Goal: Find specific page/section: Find specific page/section

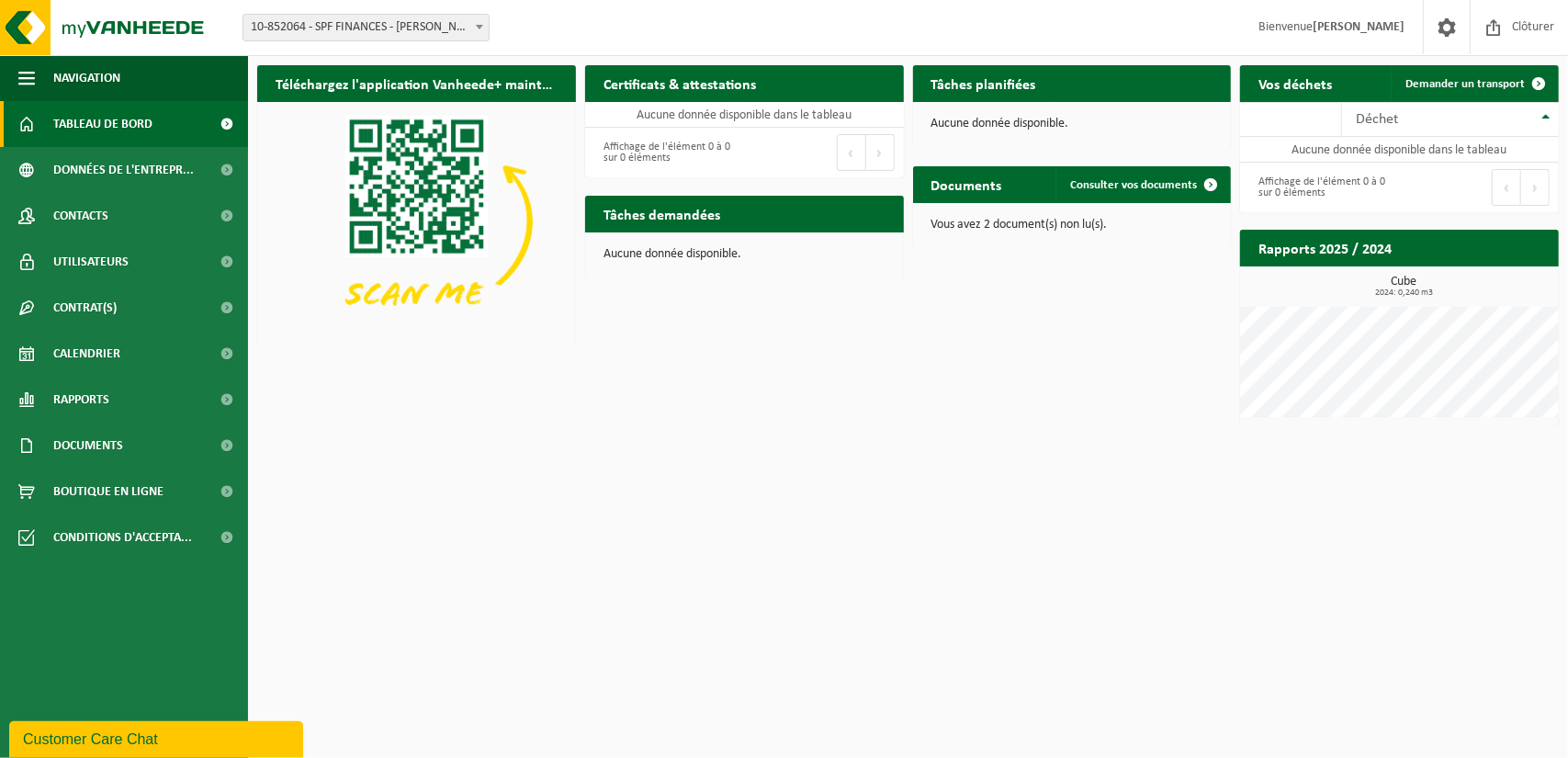
click at [1011, 87] on h2 "Tâches planifiées" at bounding box center [984, 83] width 141 height 36
click at [114, 357] on span "Calendrier" at bounding box center [86, 353] width 67 height 46
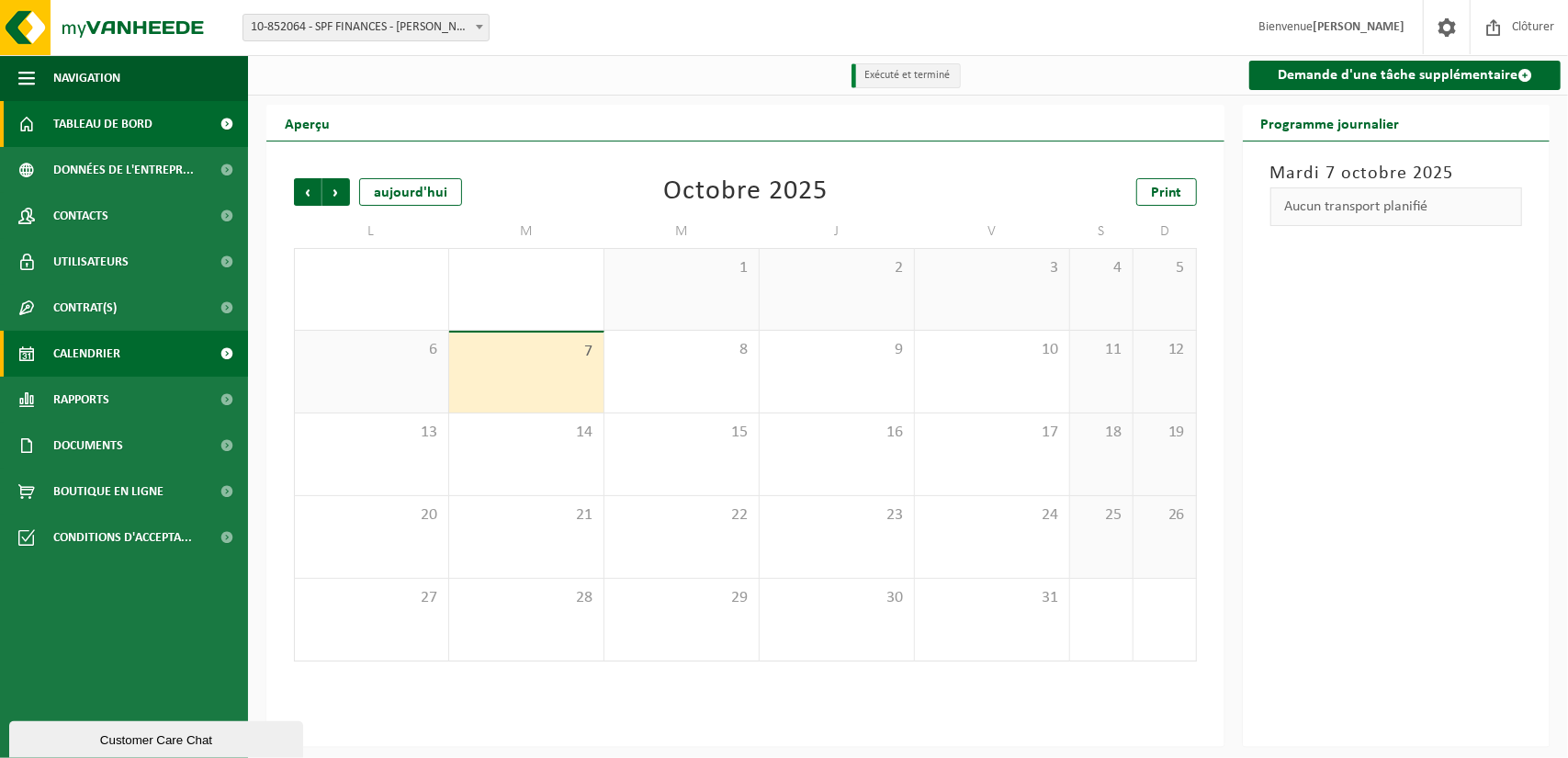
click at [123, 131] on span "Tableau de bord" at bounding box center [102, 124] width 99 height 46
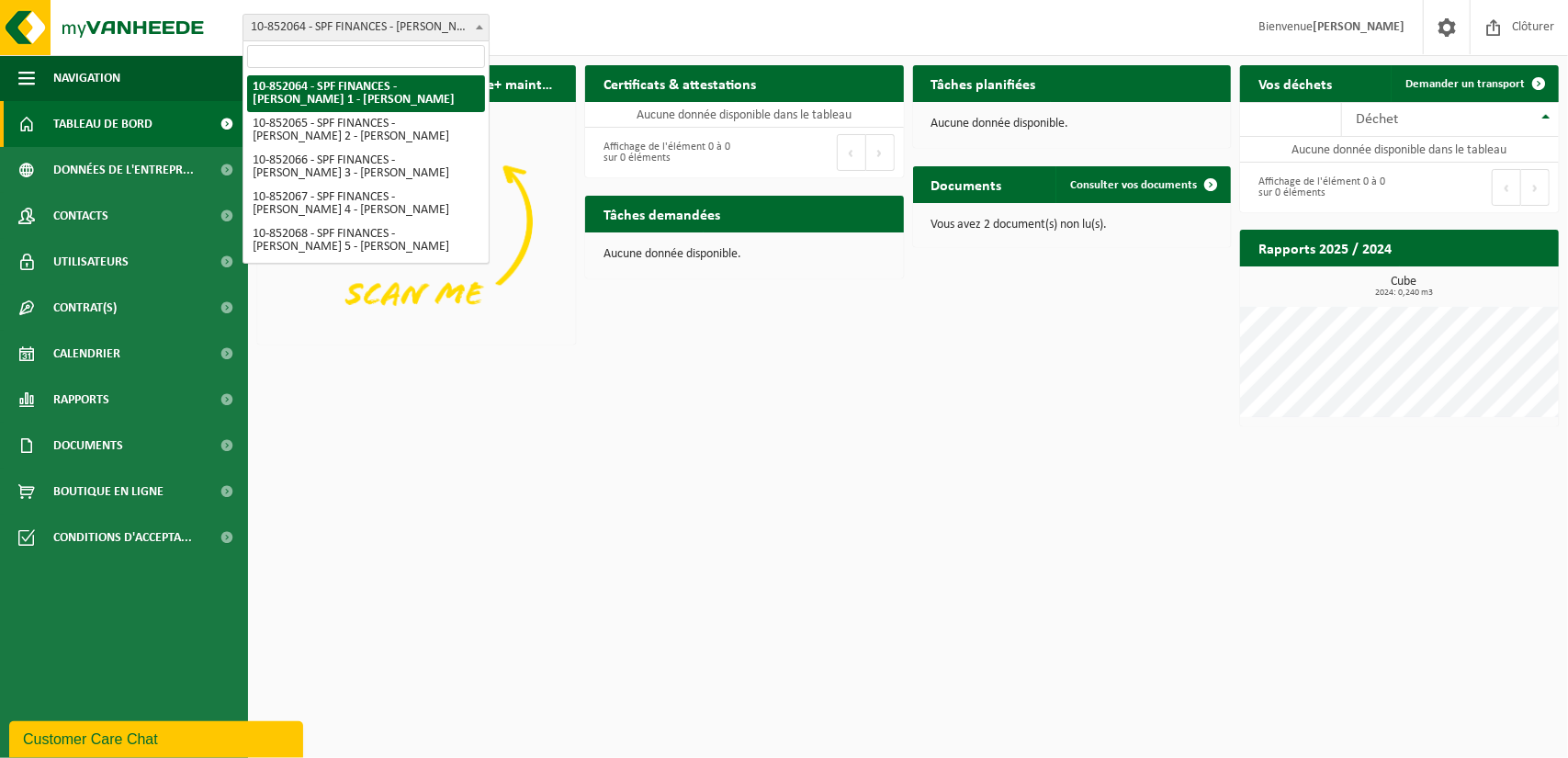
click at [483, 25] on span at bounding box center [479, 27] width 19 height 24
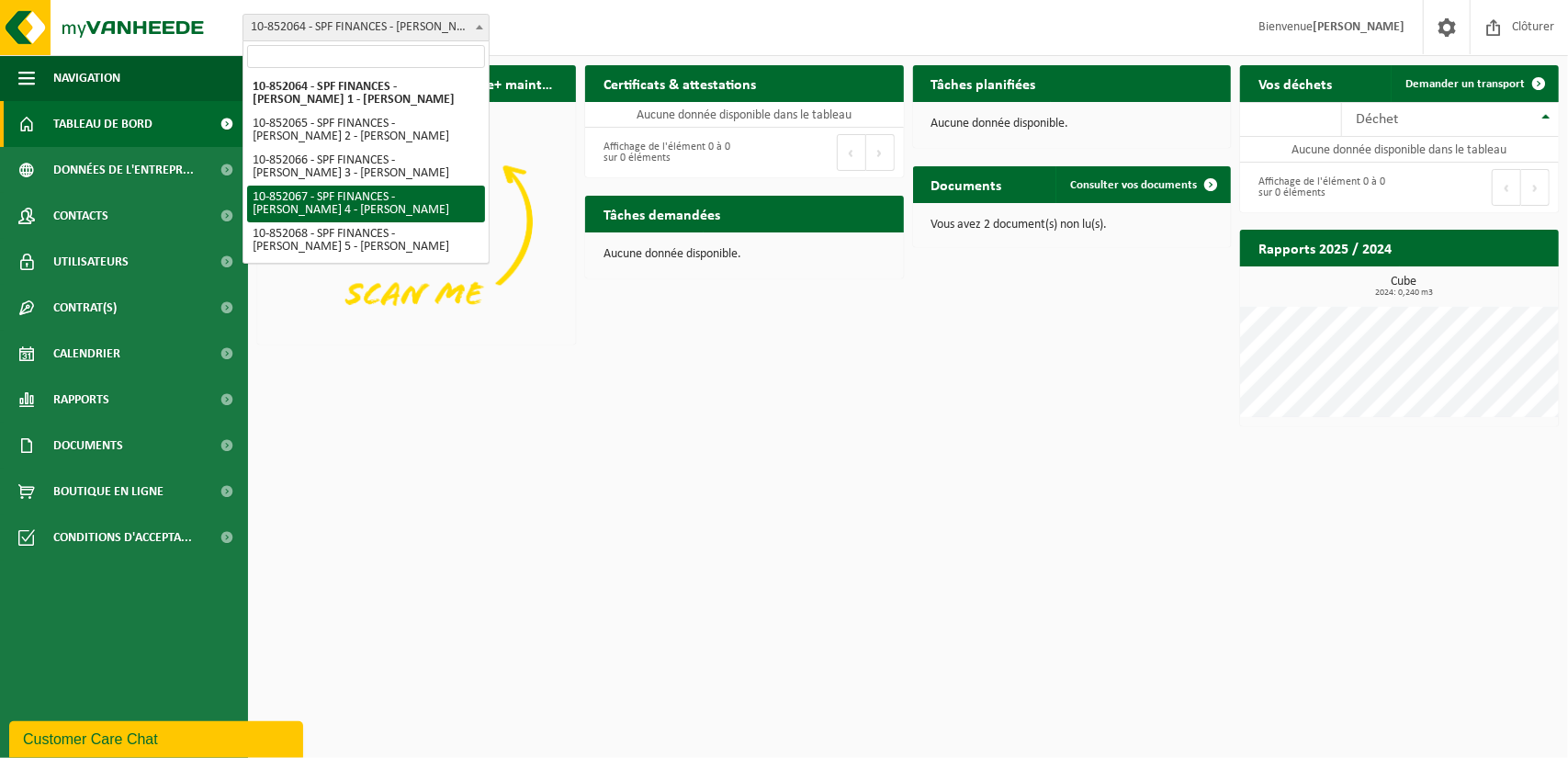
select select "96941"
